Goal: Task Accomplishment & Management: Manage account settings

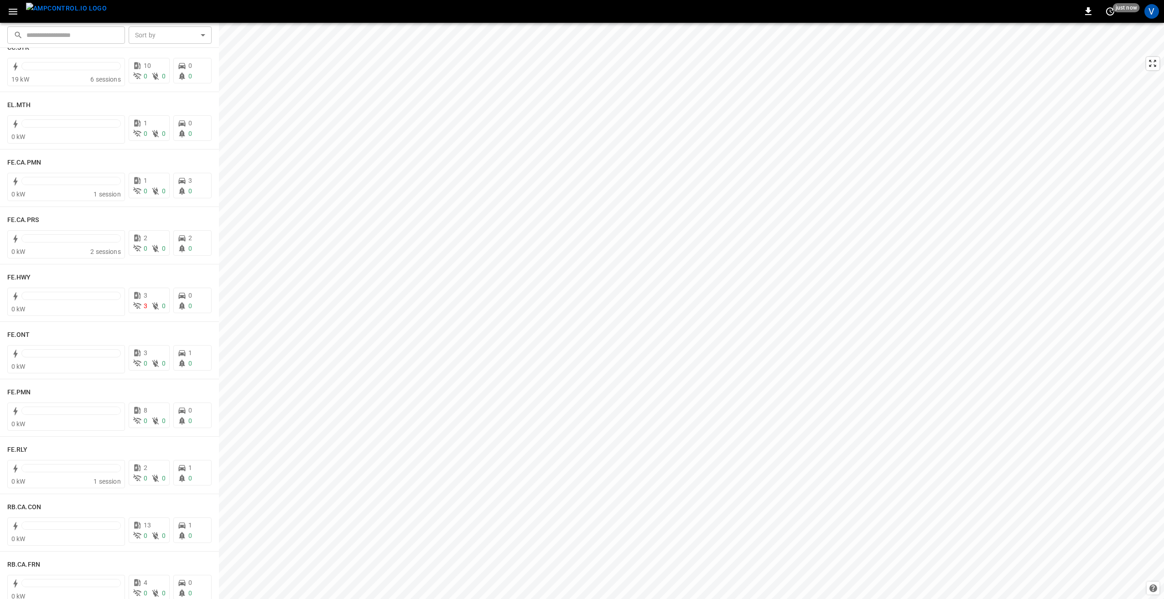
scroll to position [775, 0]
click at [24, 445] on h6 "FE.RLY" at bounding box center [17, 448] width 21 height 10
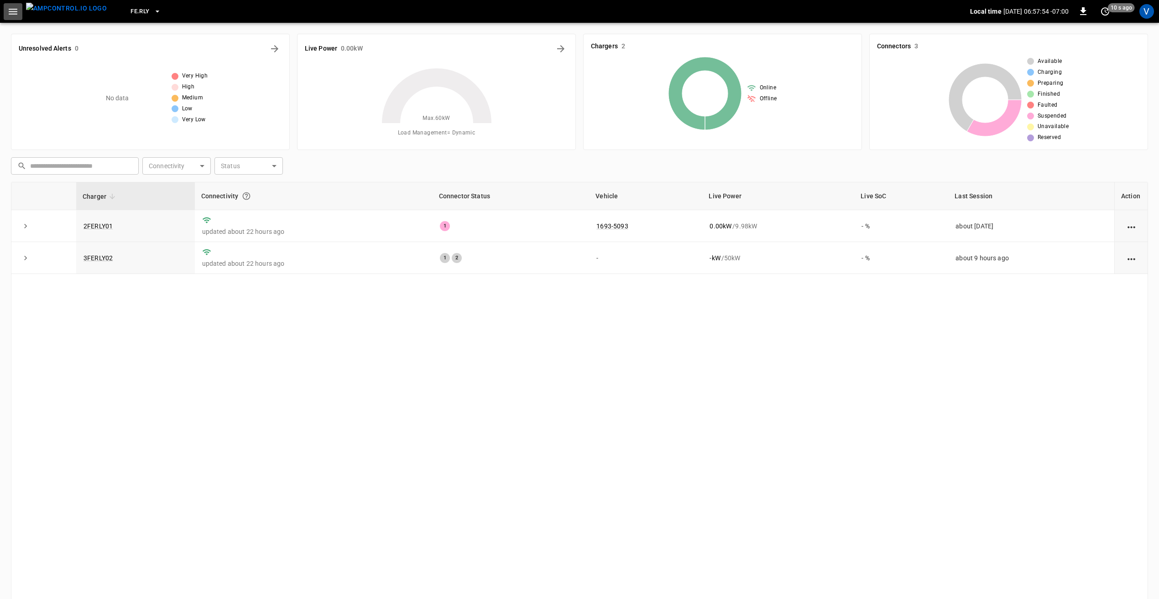
click at [15, 10] on icon "button" at bounding box center [12, 11] width 11 height 11
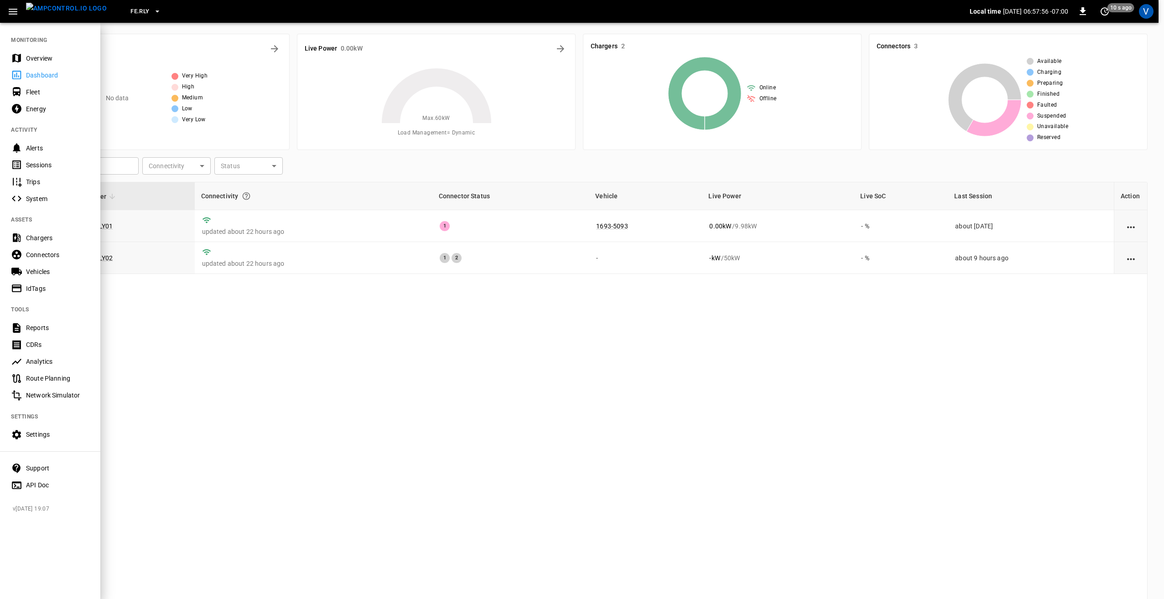
click at [49, 435] on div "Settings" at bounding box center [57, 434] width 63 height 9
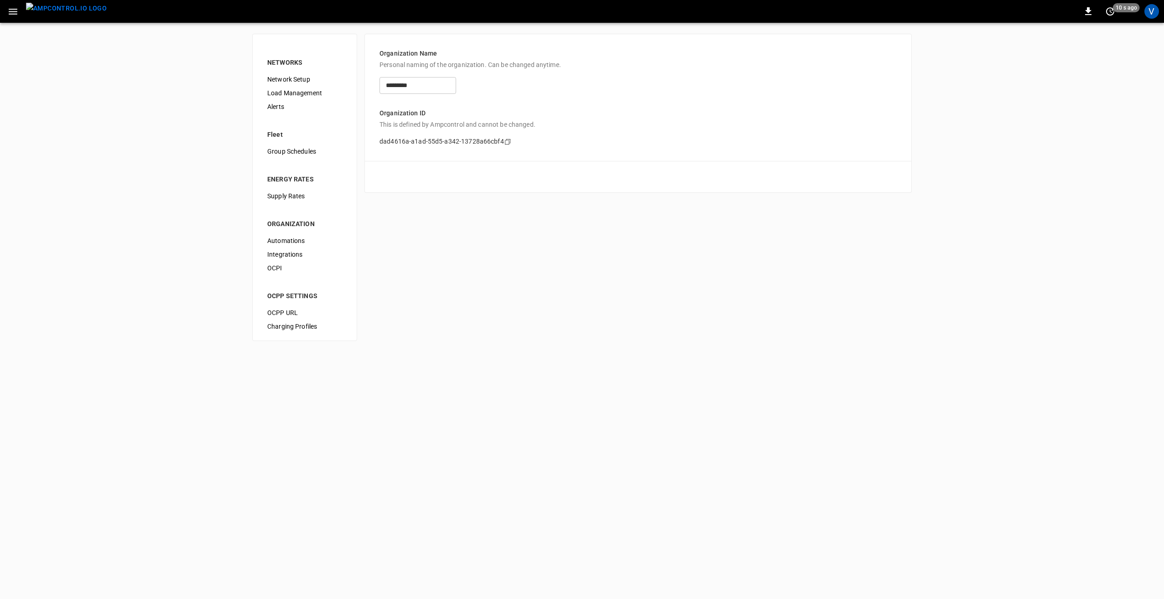
click at [296, 90] on span "Load Management" at bounding box center [304, 93] width 75 height 10
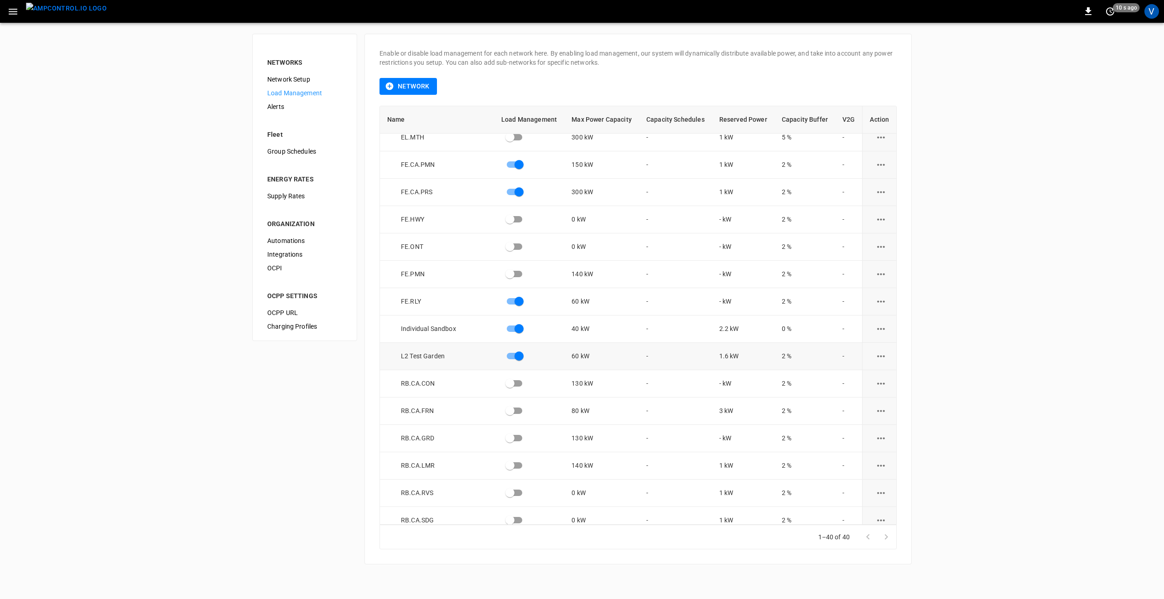
scroll to position [502, 0]
click at [878, 302] on icon "load management options" at bounding box center [881, 302] width 8 height 2
click at [875, 322] on li "Edit" at bounding box center [897, 324] width 65 height 15
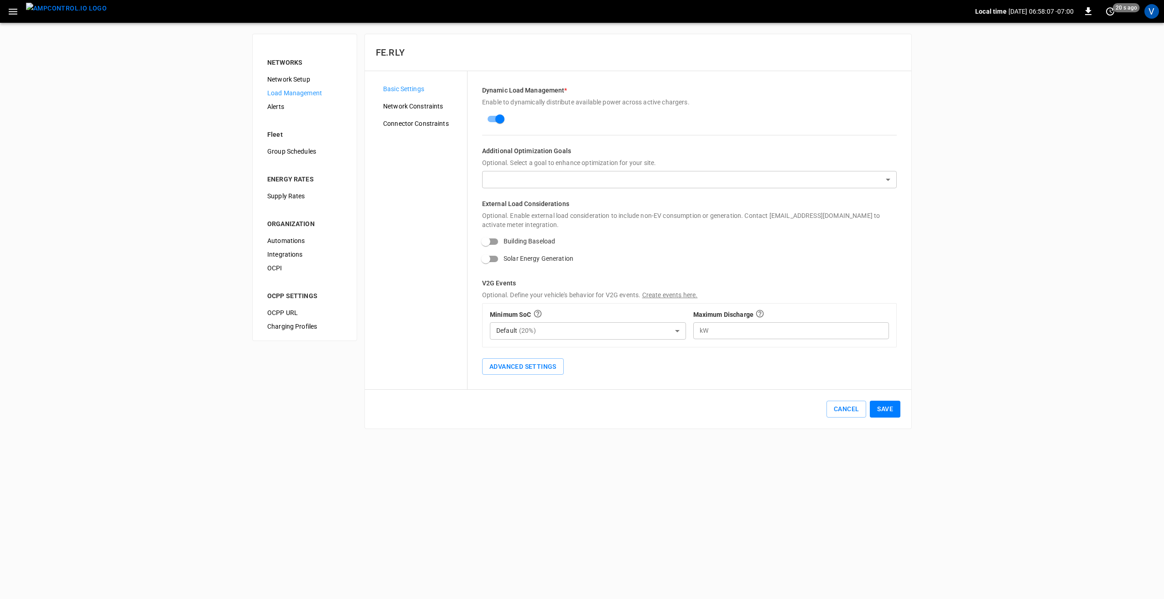
click at [420, 110] on span "Network Constraints" at bounding box center [421, 107] width 77 height 10
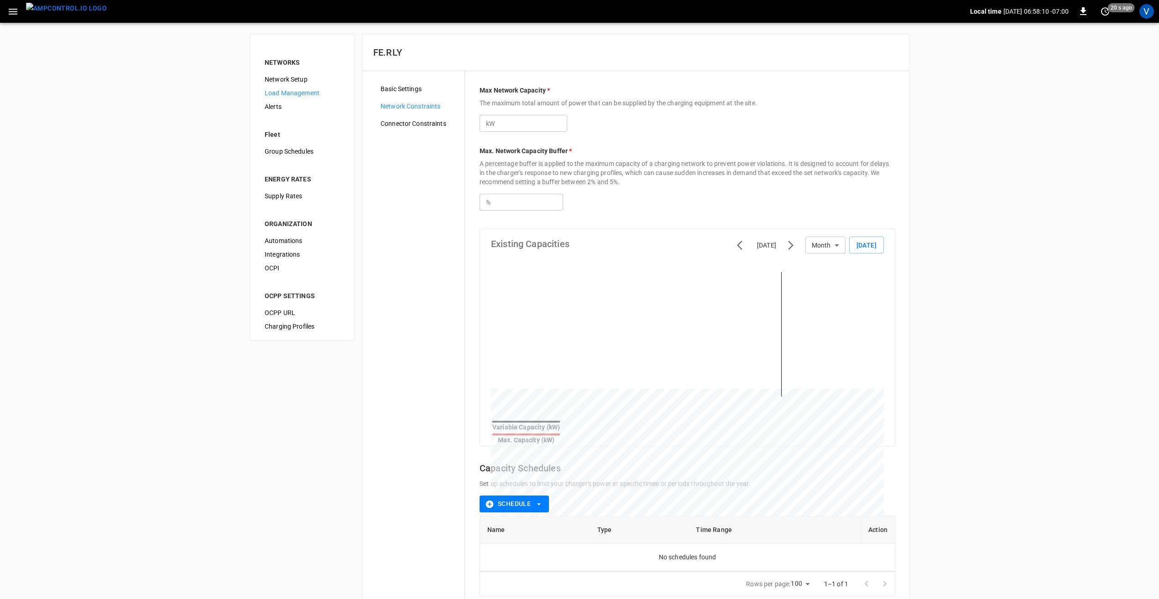
click at [417, 121] on span "Connector Constraints" at bounding box center [418, 124] width 77 height 10
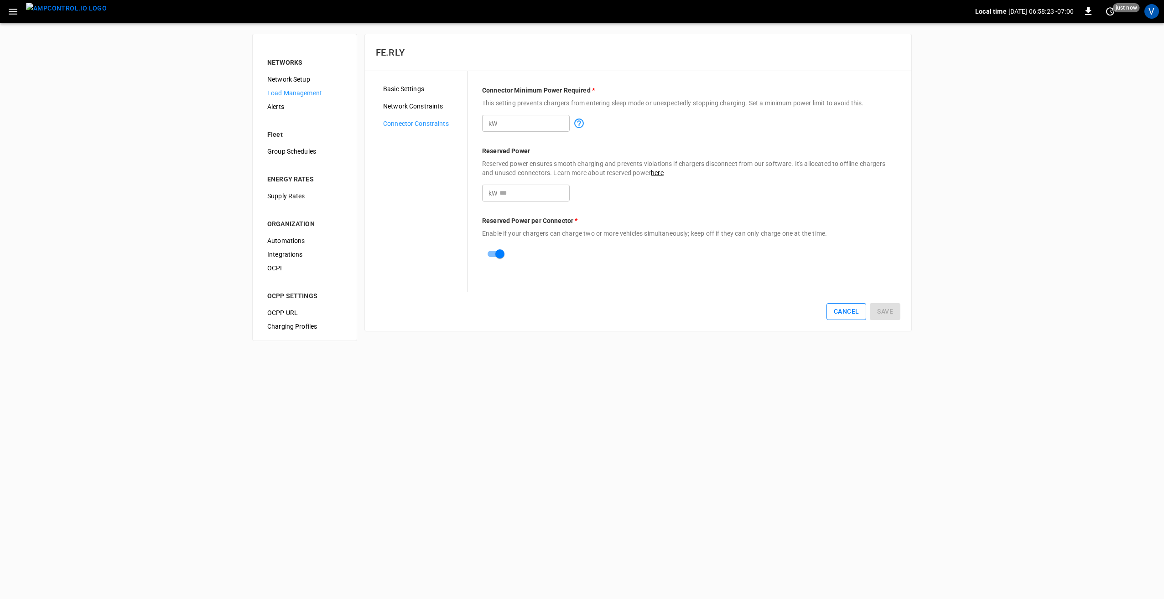
click at [859, 311] on button "Cancel" at bounding box center [846, 311] width 40 height 17
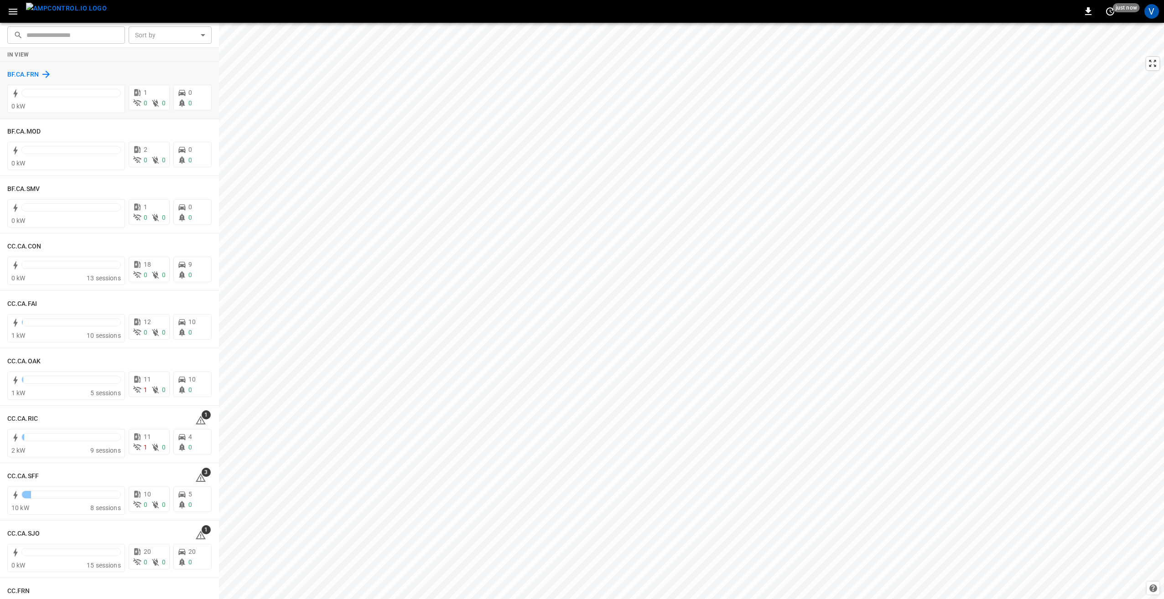
click at [17, 77] on h6 "BF.CA.FRN" at bounding box center [22, 75] width 31 height 10
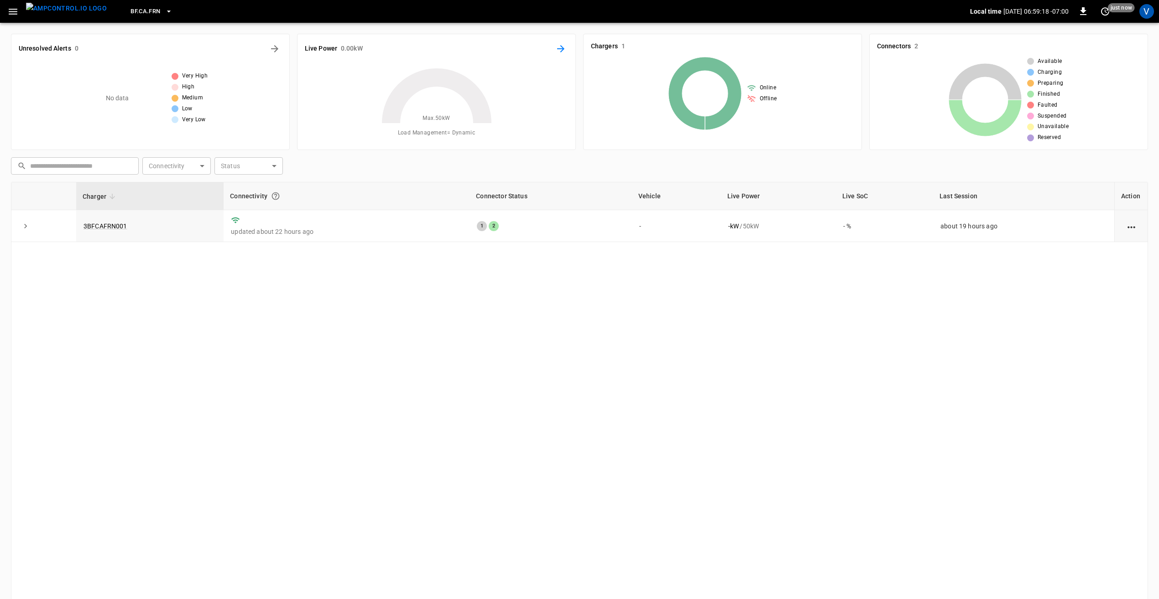
click at [563, 47] on icon "Energy Overview" at bounding box center [560, 48] width 11 height 11
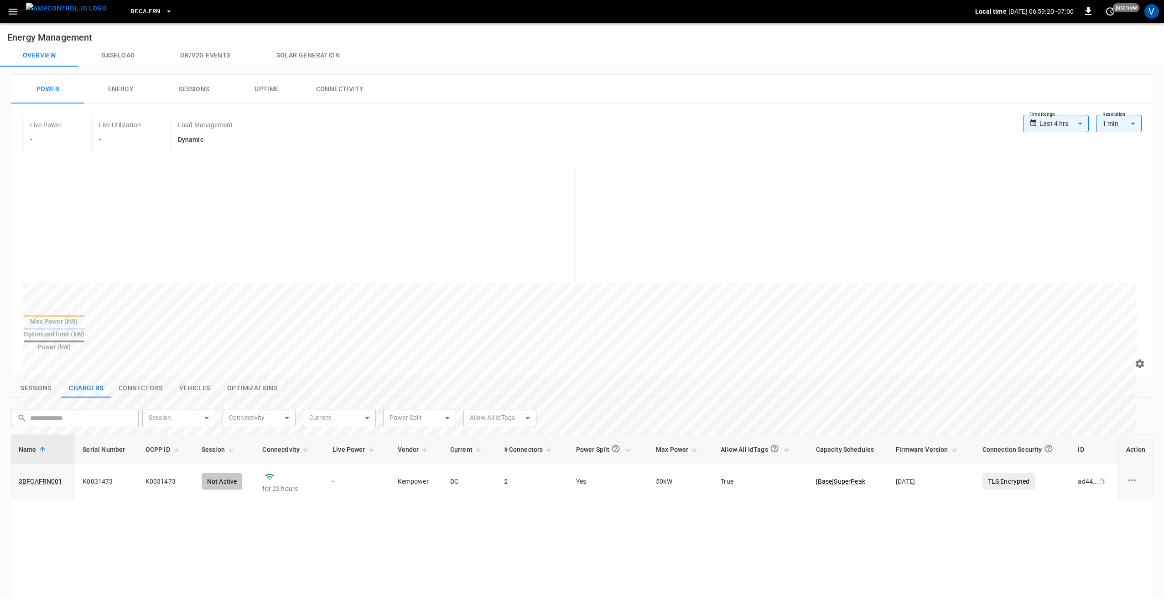
click at [1062, 120] on body "**********" at bounding box center [582, 443] width 1164 height 886
click at [1045, 159] on li "Last 24 hrs" at bounding box center [1051, 158] width 66 height 15
type input "**********"
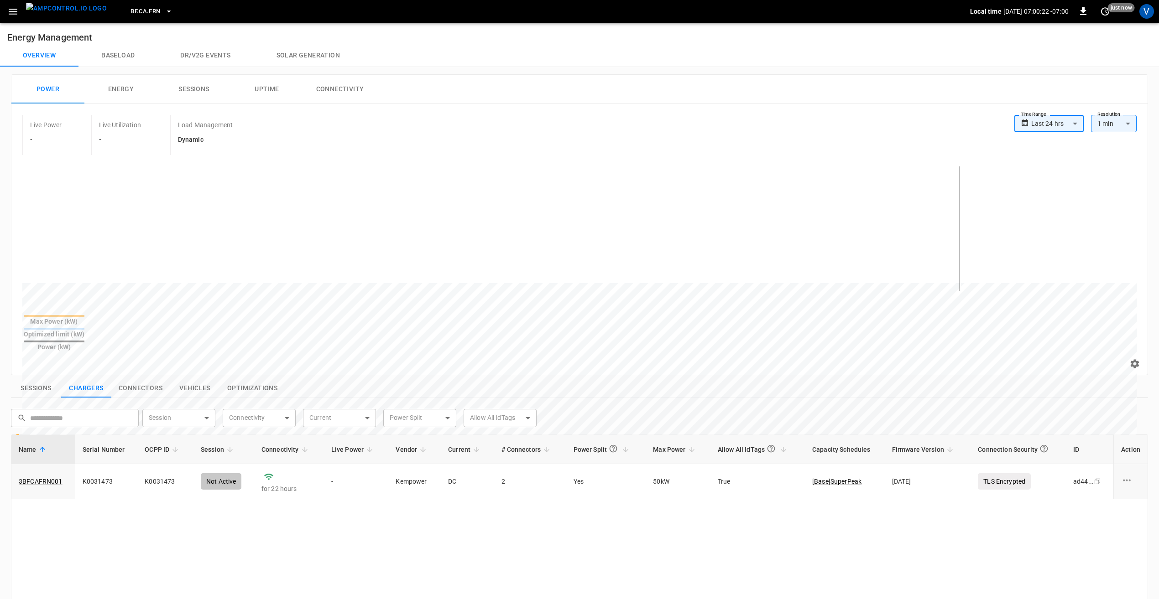
click at [145, 14] on button "BF.CA.FRN" at bounding box center [151, 12] width 49 height 18
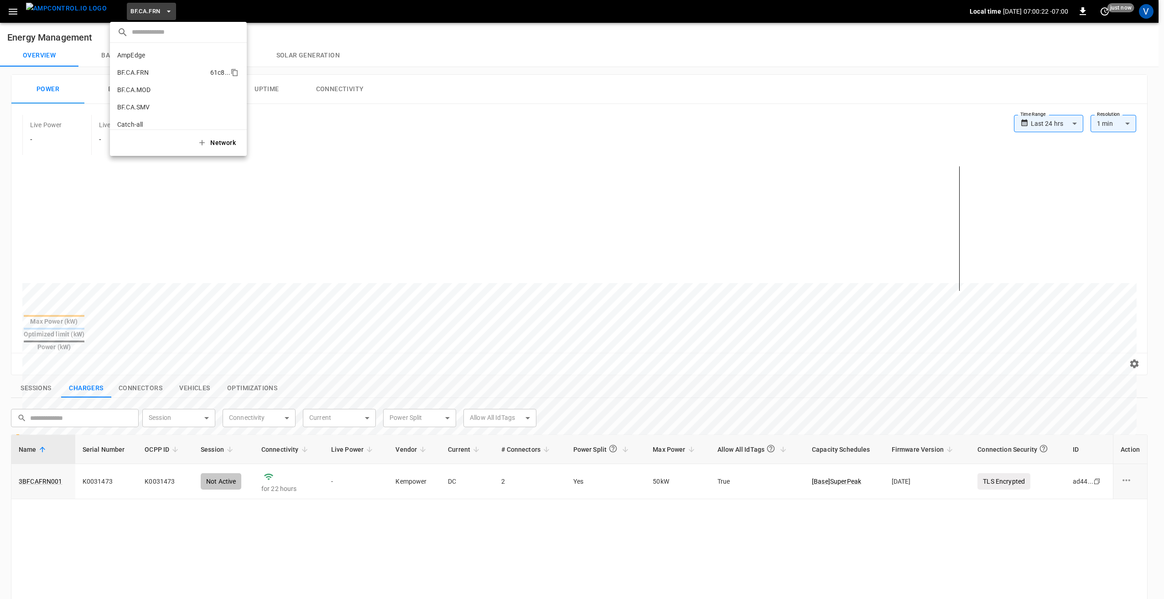
scroll to position [15, 0]
click at [147, 82] on li "BF.CA.MOD 026b ..." at bounding box center [178, 75] width 137 height 17
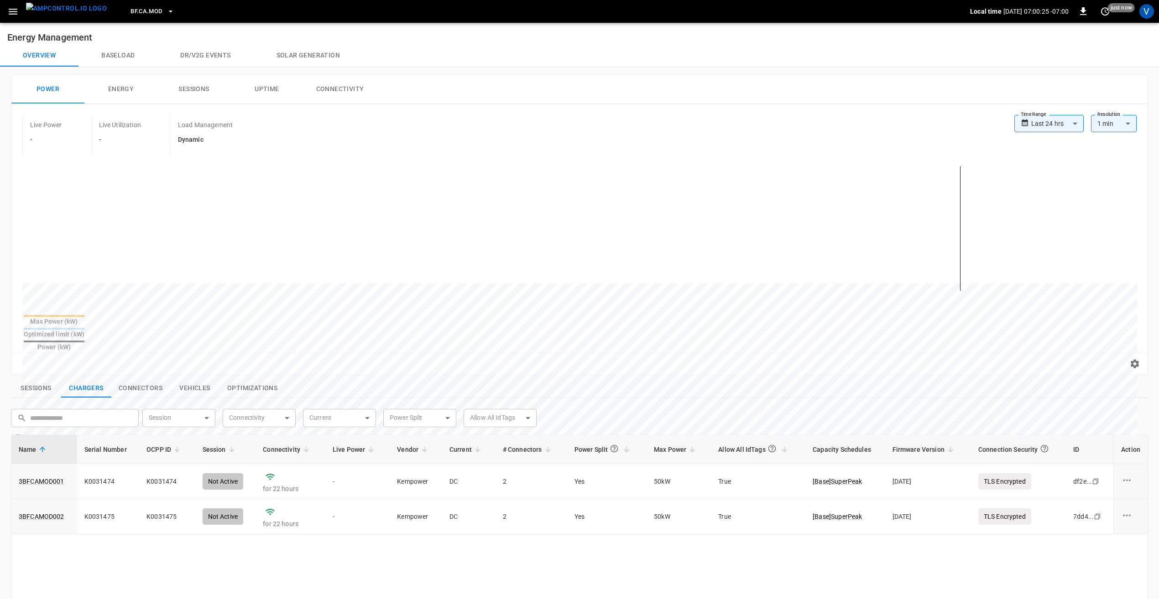
click at [138, 9] on span "BF.CA.MOD" at bounding box center [145, 11] width 31 height 10
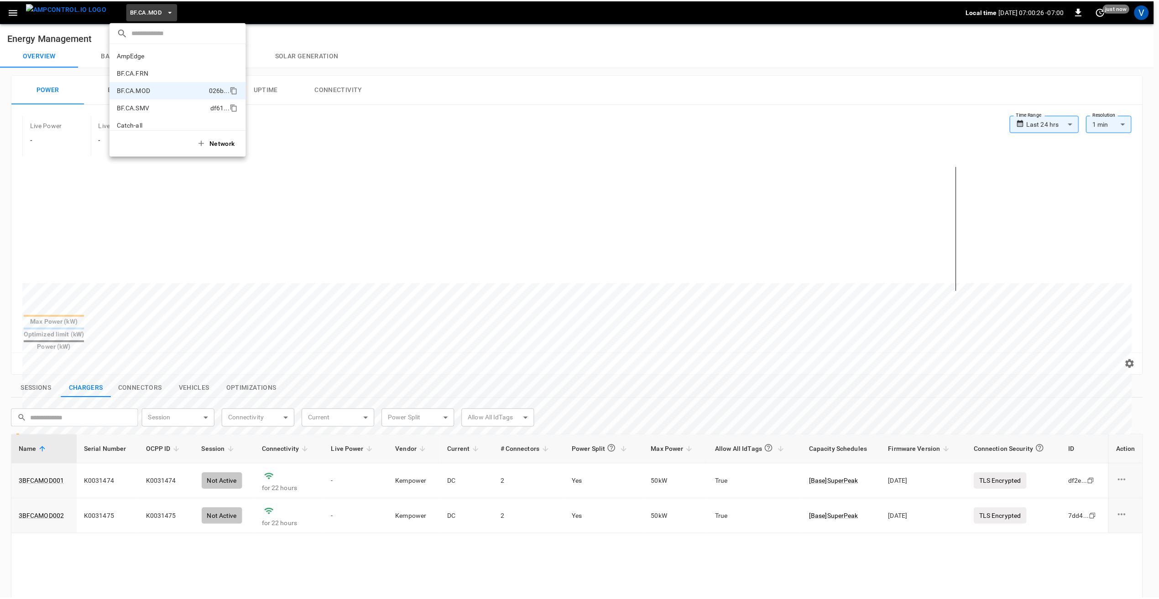
scroll to position [32, 0]
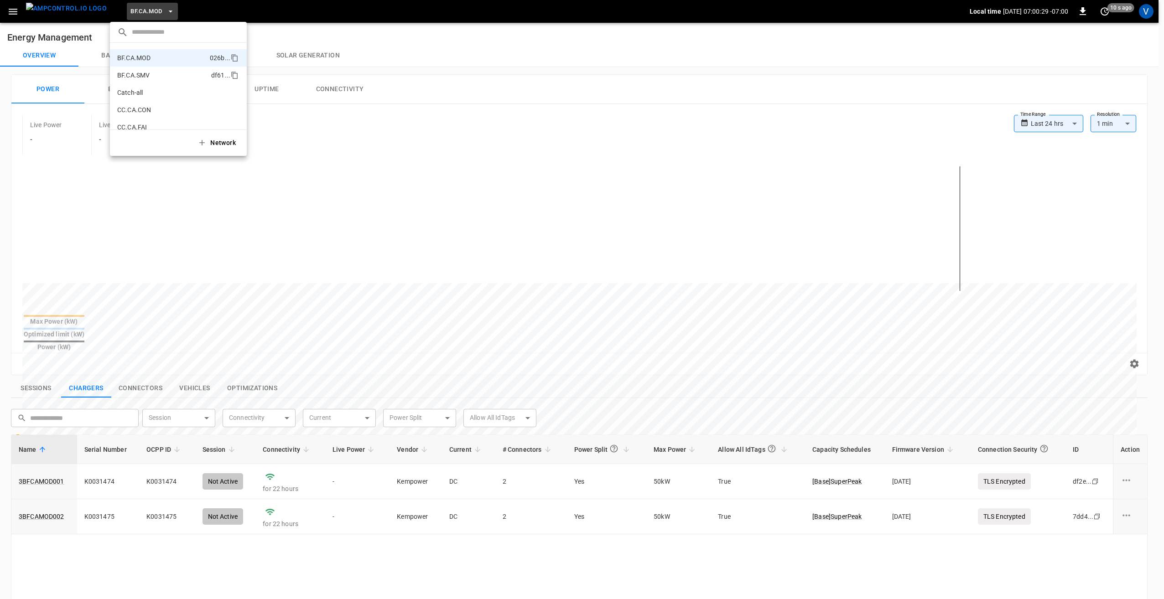
click at [142, 78] on p "BF.CA.SMV" at bounding box center [162, 75] width 90 height 9
